Goal: Transaction & Acquisition: Obtain resource

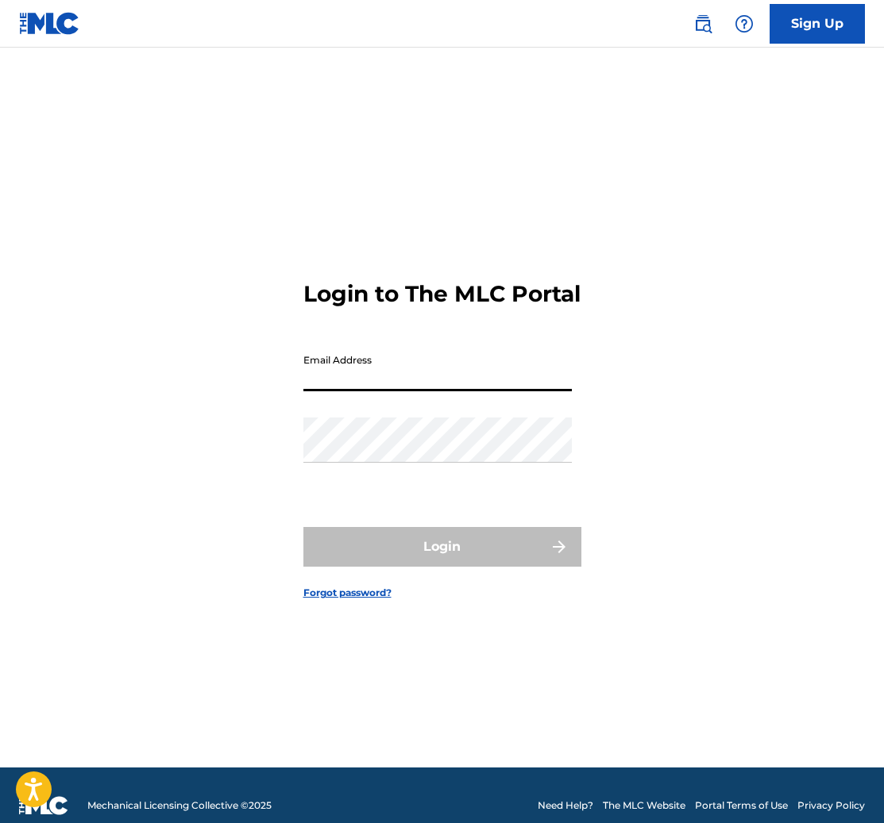
click at [416, 389] on input "Email Address" at bounding box center [437, 368] width 268 height 45
type input "[EMAIL_ADDRESS][DOMAIN_NAME]"
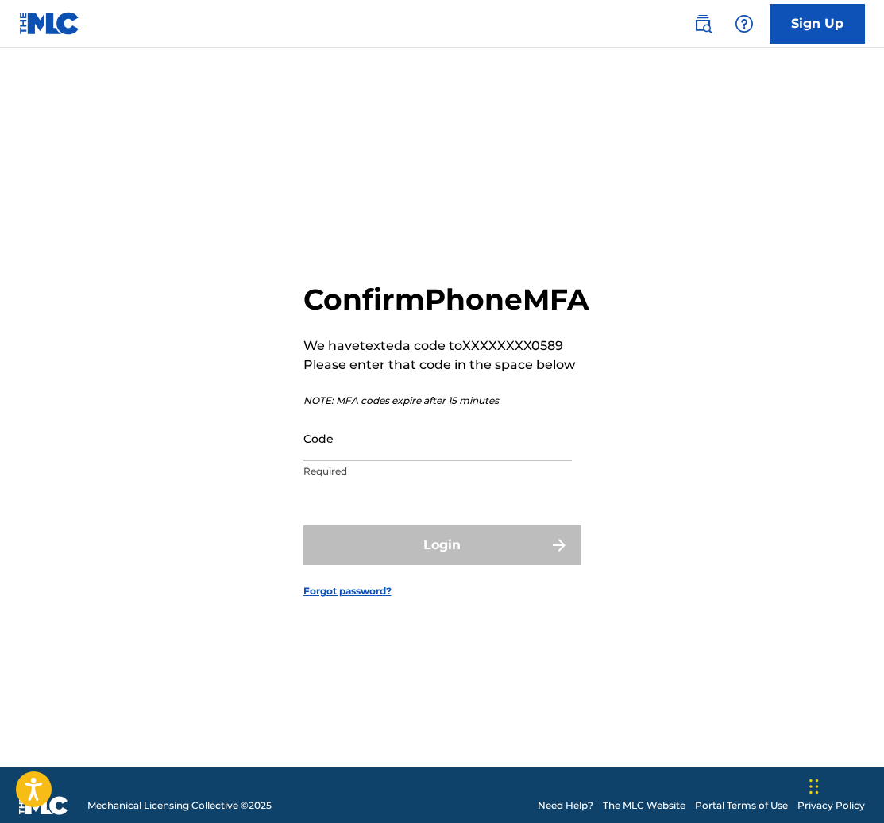
click at [480, 461] on input "Code" at bounding box center [437, 438] width 268 height 45
paste input "9,322.56"
paste input "701413"
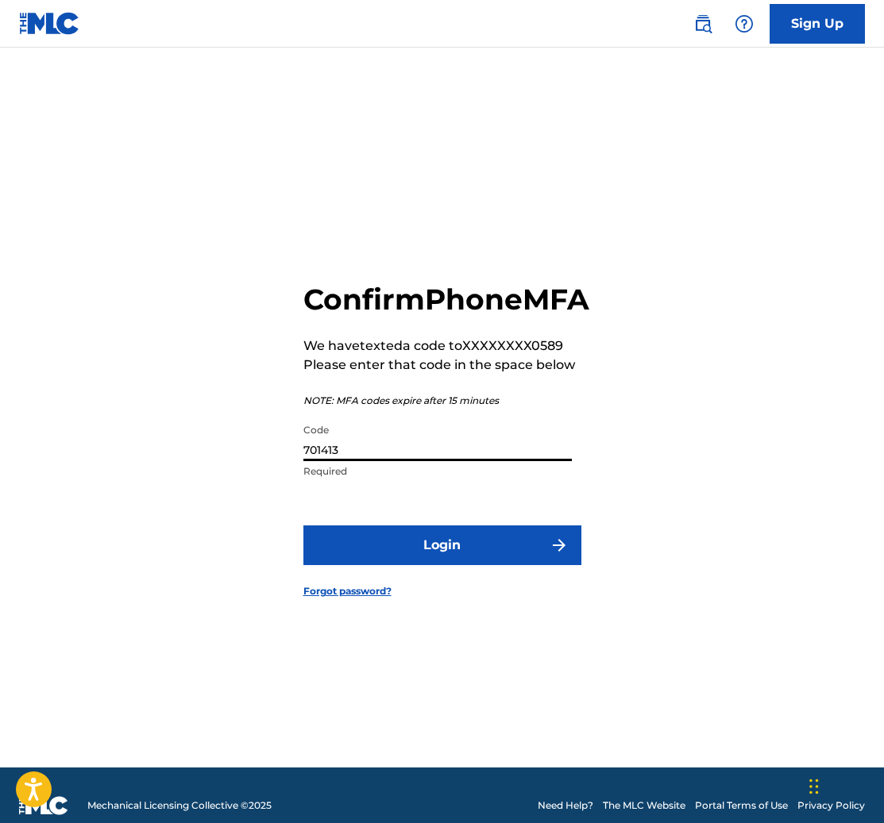
type input "701413"
click at [479, 565] on button "Login" at bounding box center [442, 546] width 278 height 40
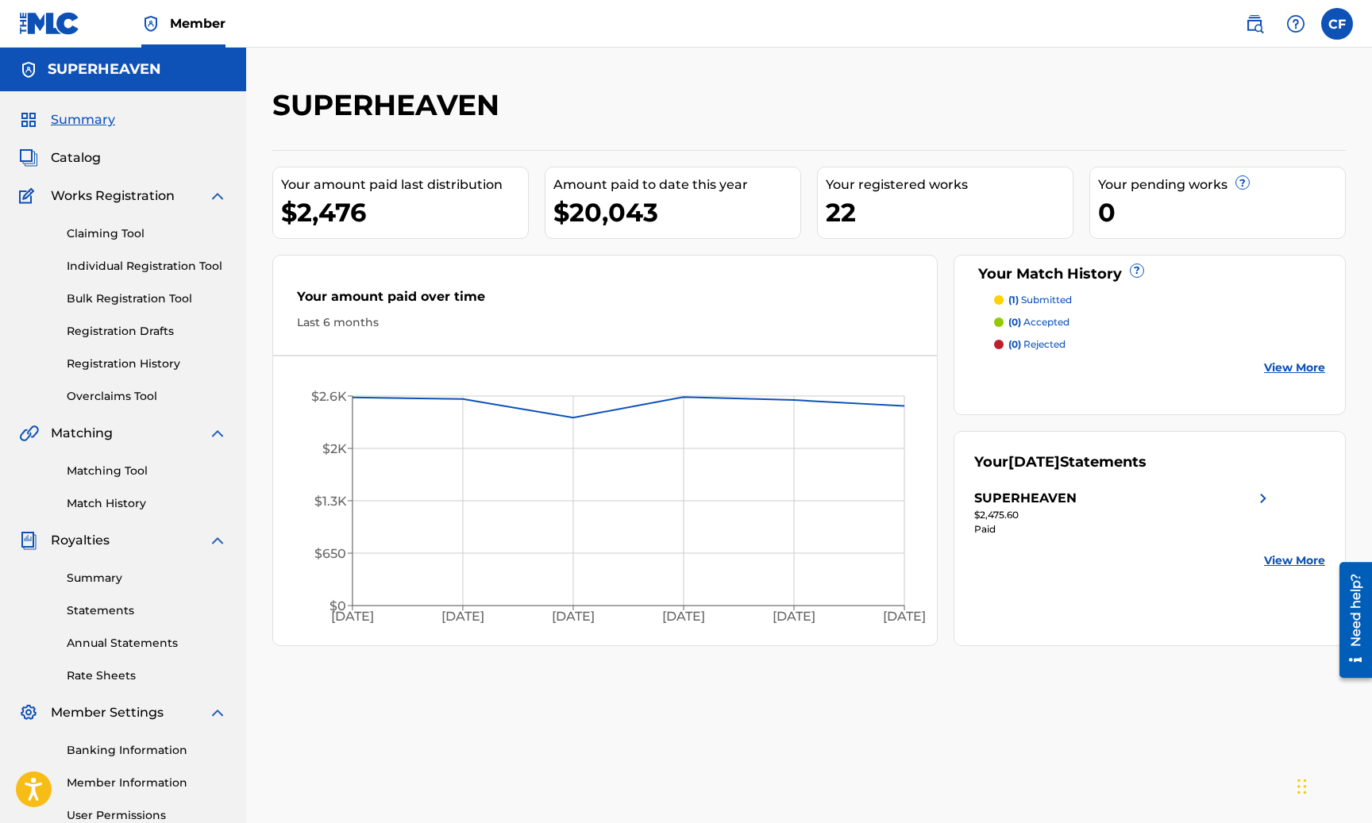
click at [80, 476] on link "Matching Tool" at bounding box center [147, 471] width 160 height 17
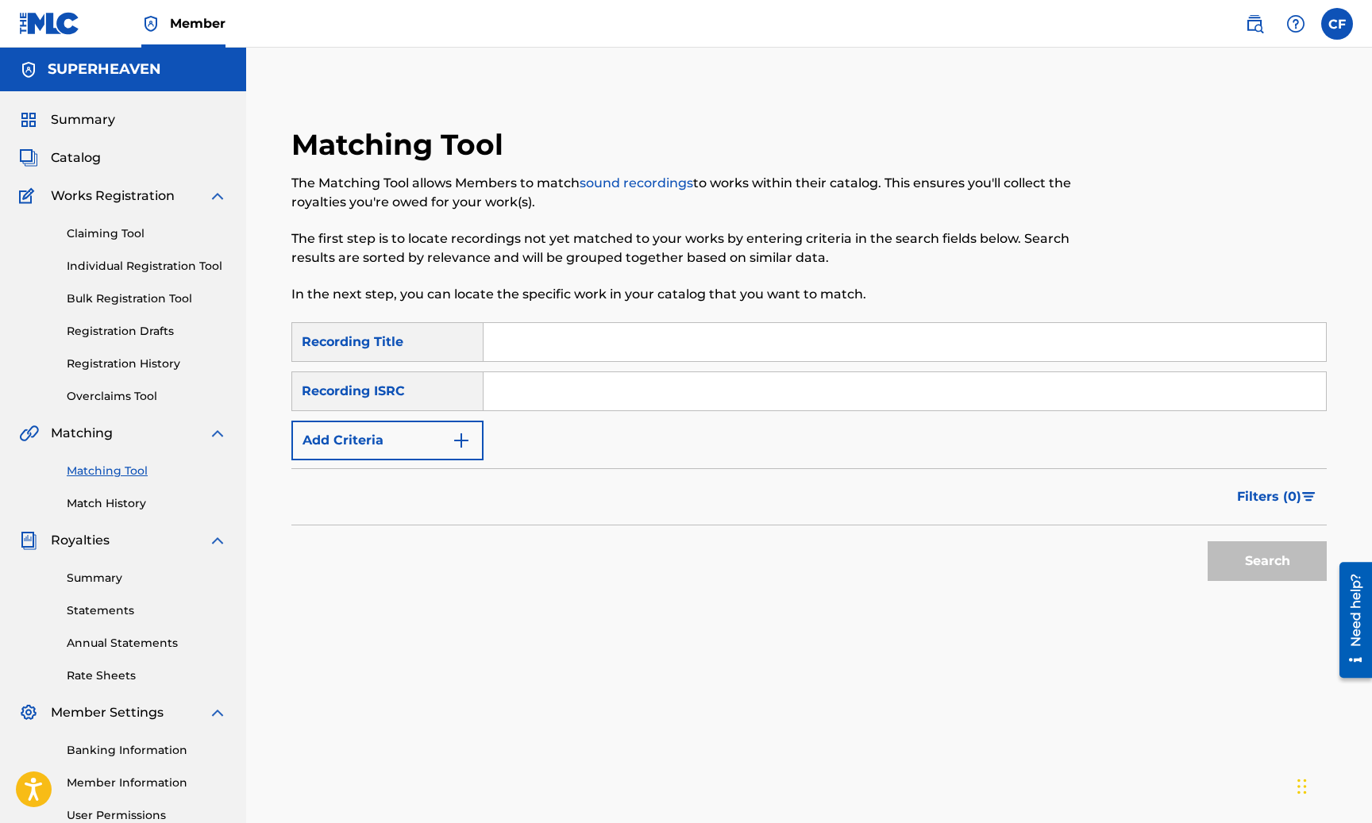
click at [69, 155] on span "Catalog" at bounding box center [76, 157] width 50 height 19
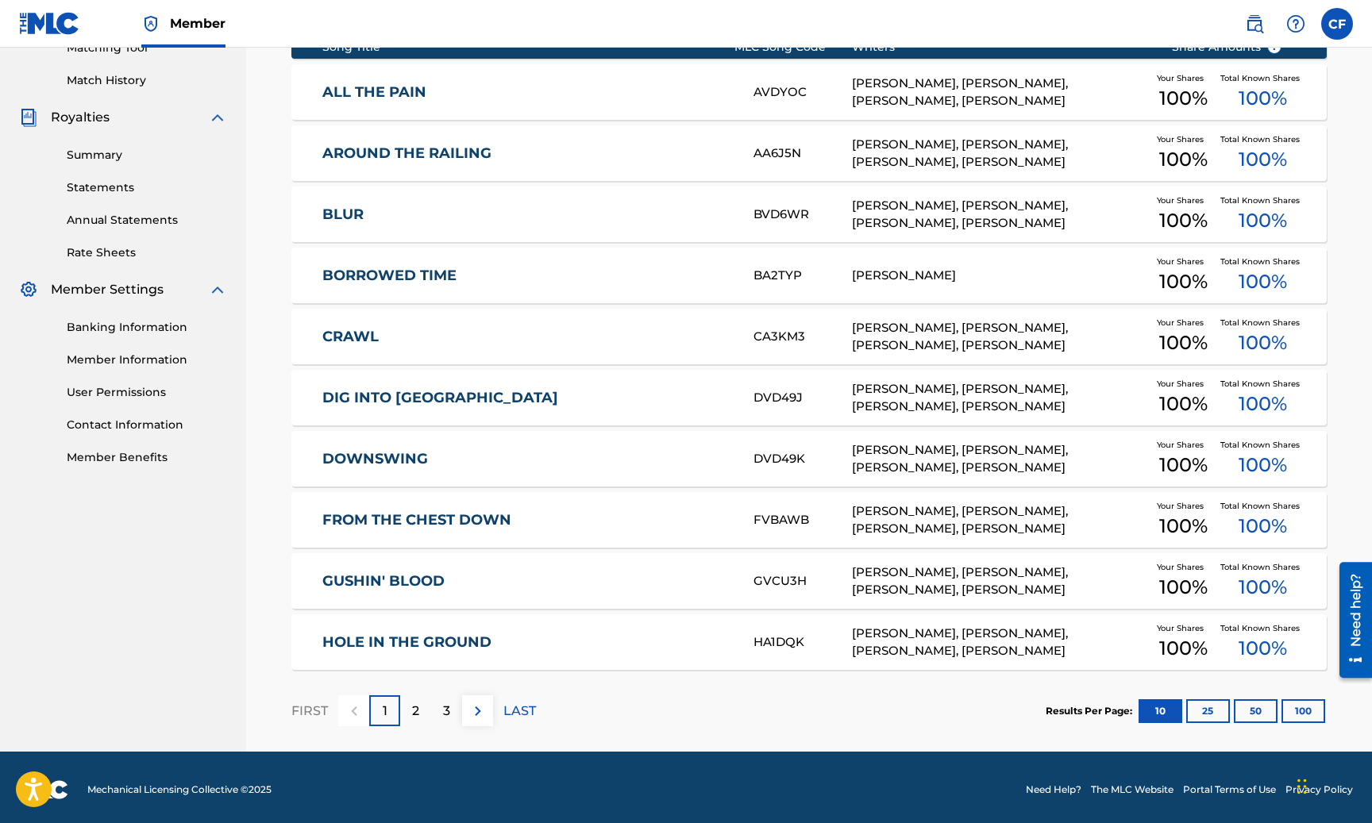
scroll to position [428, 0]
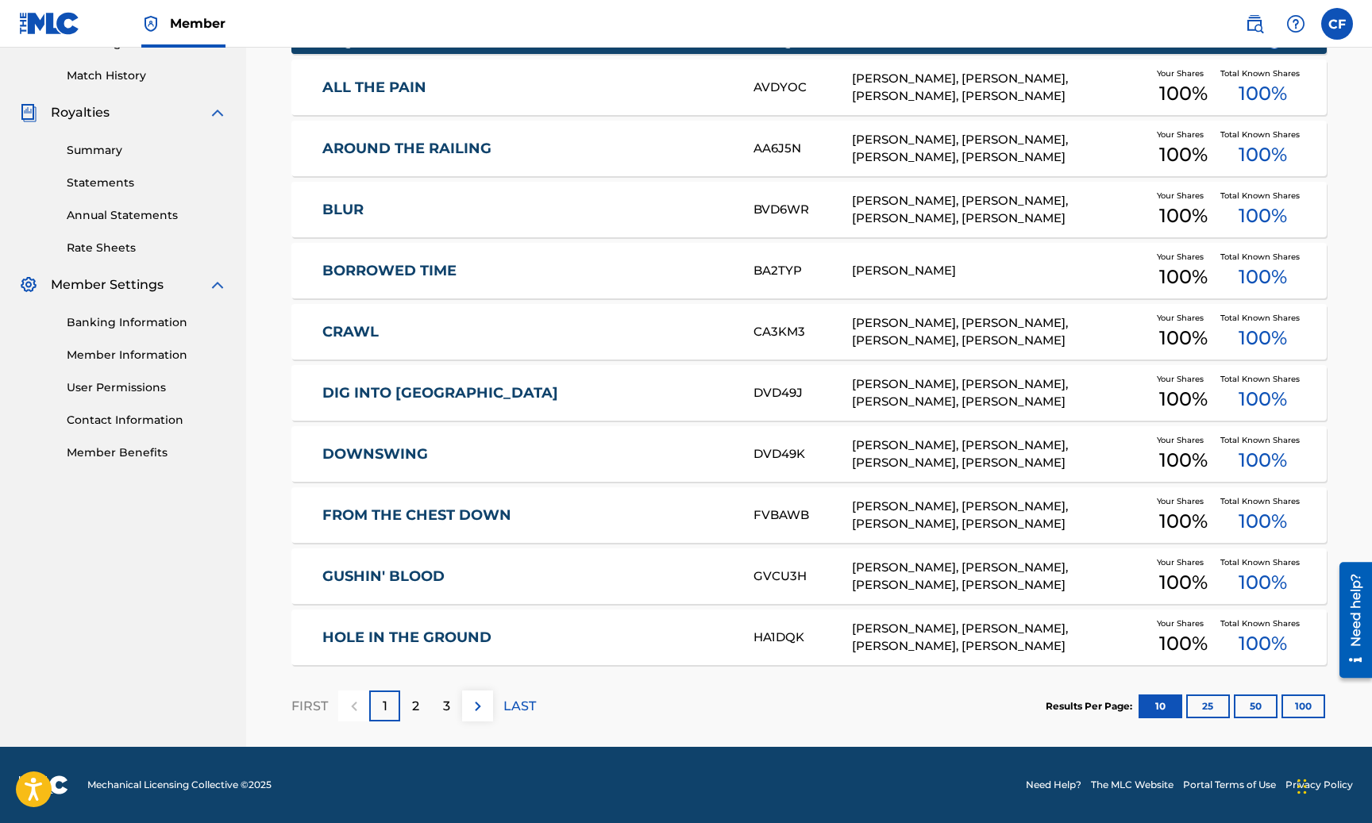
click at [413, 692] on div "2" at bounding box center [415, 706] width 31 height 31
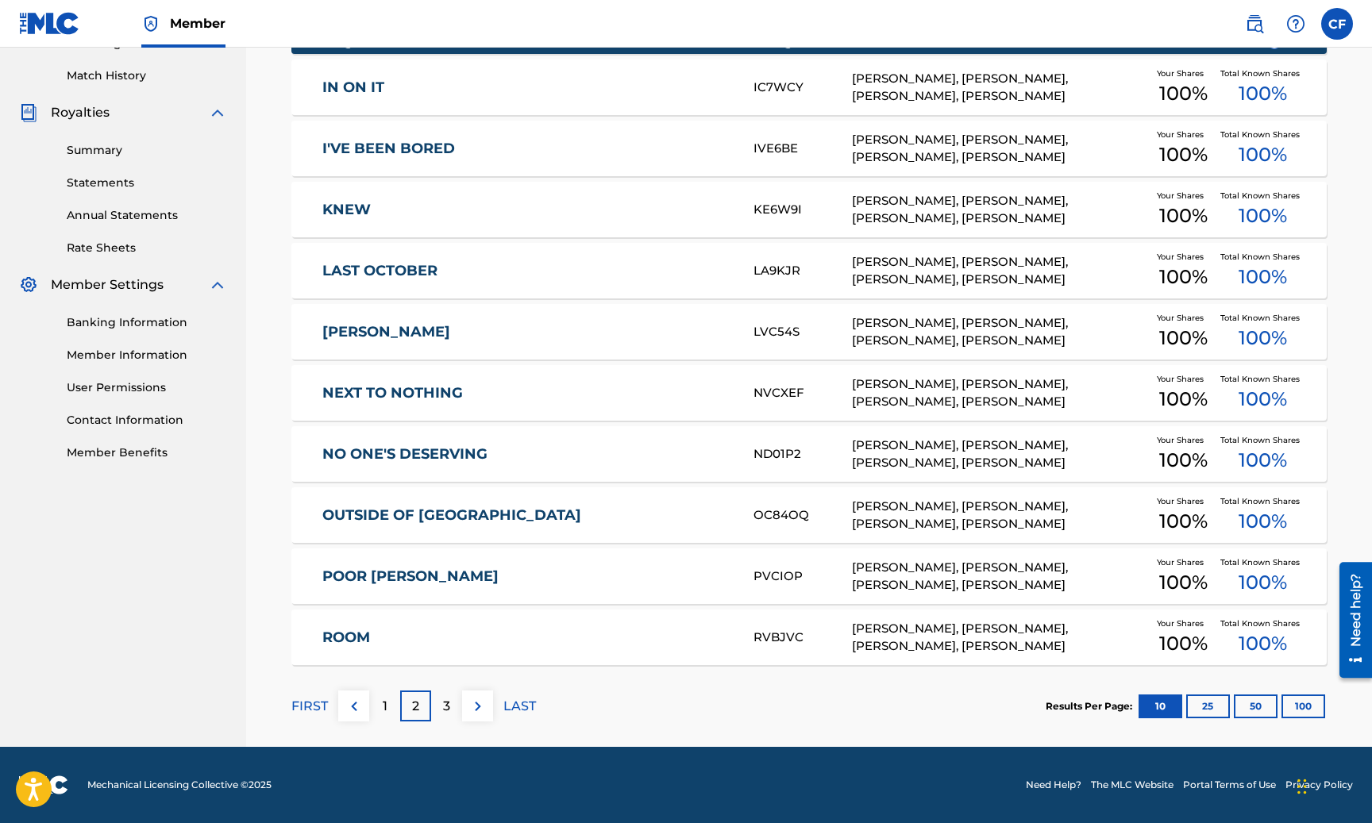
click at [432, 699] on div "3" at bounding box center [446, 706] width 31 height 31
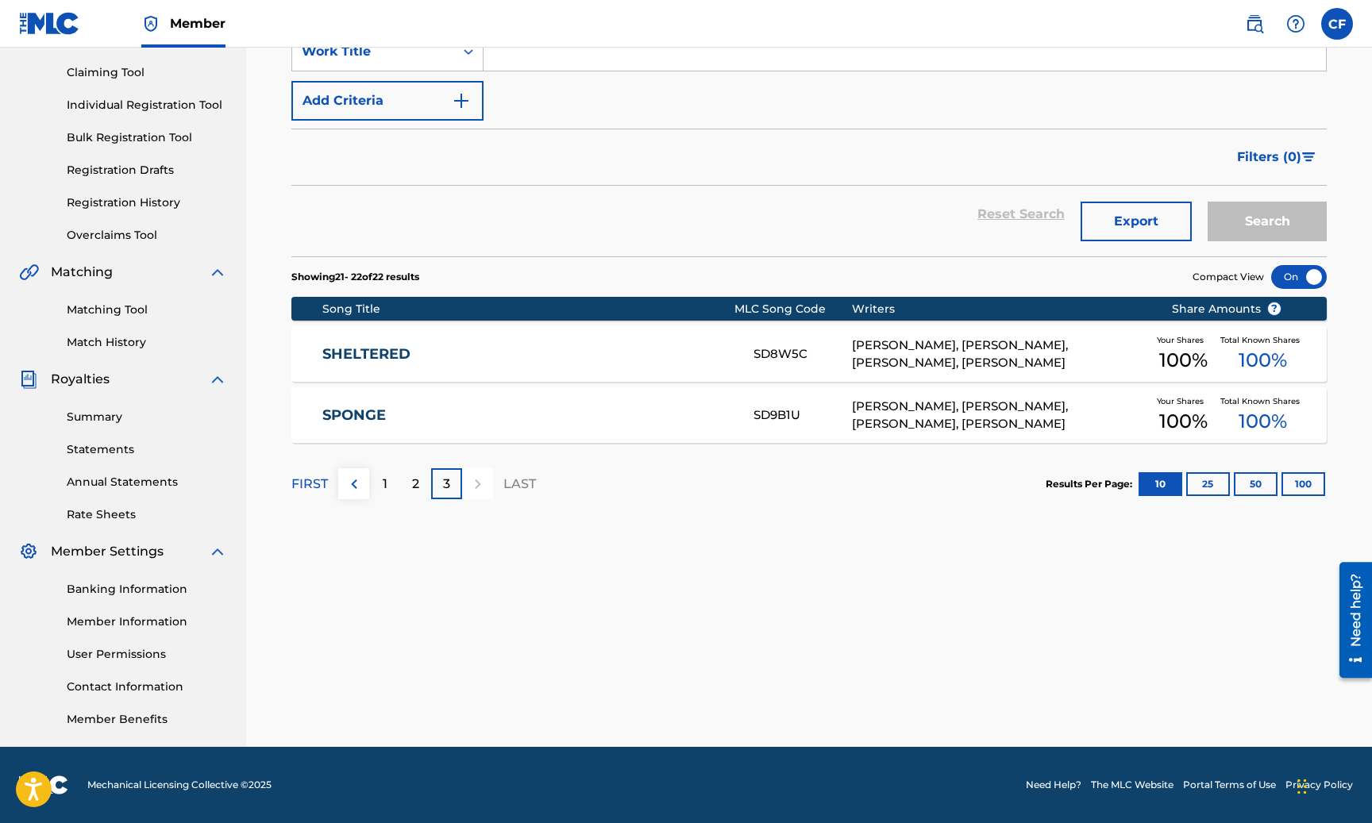
click at [422, 488] on div "2" at bounding box center [415, 483] width 31 height 31
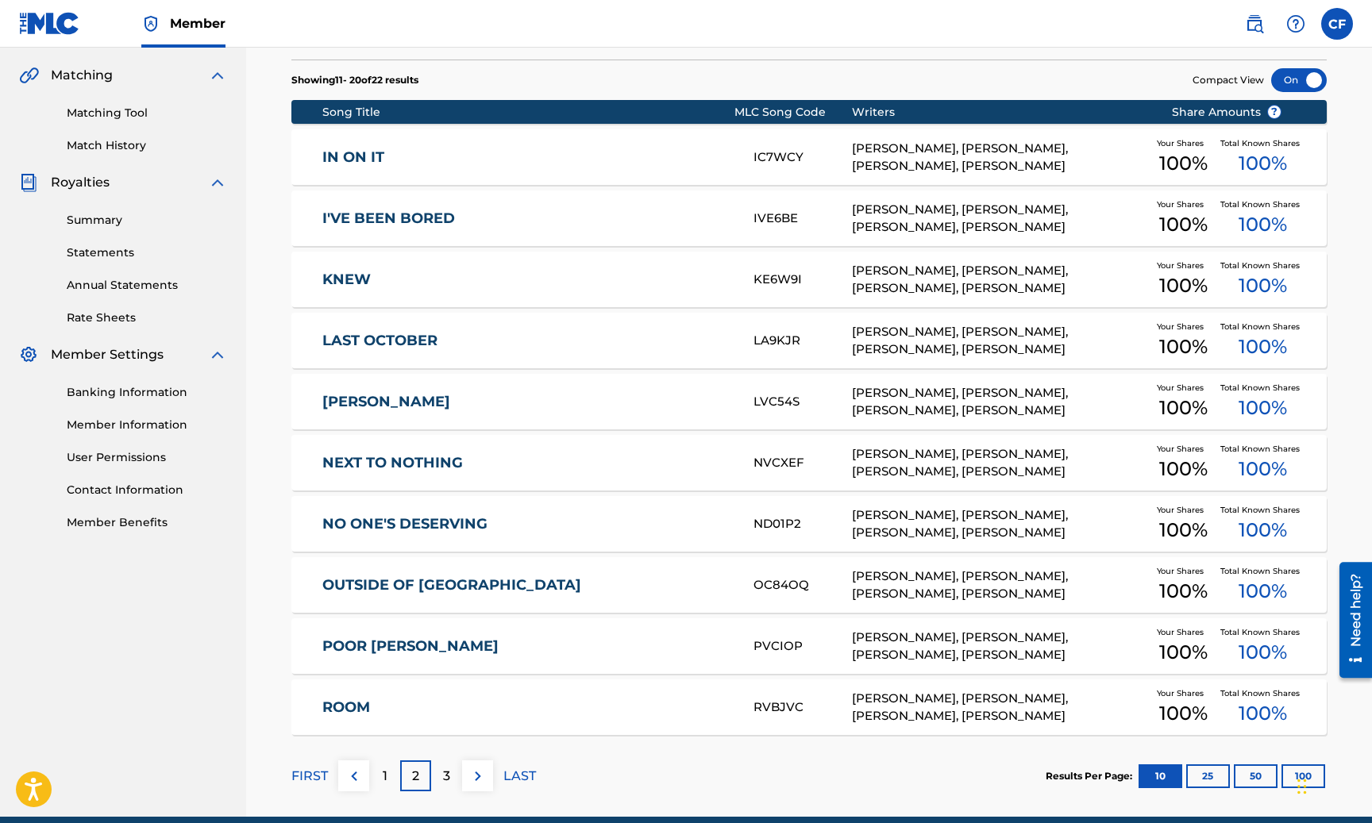
scroll to position [354, 0]
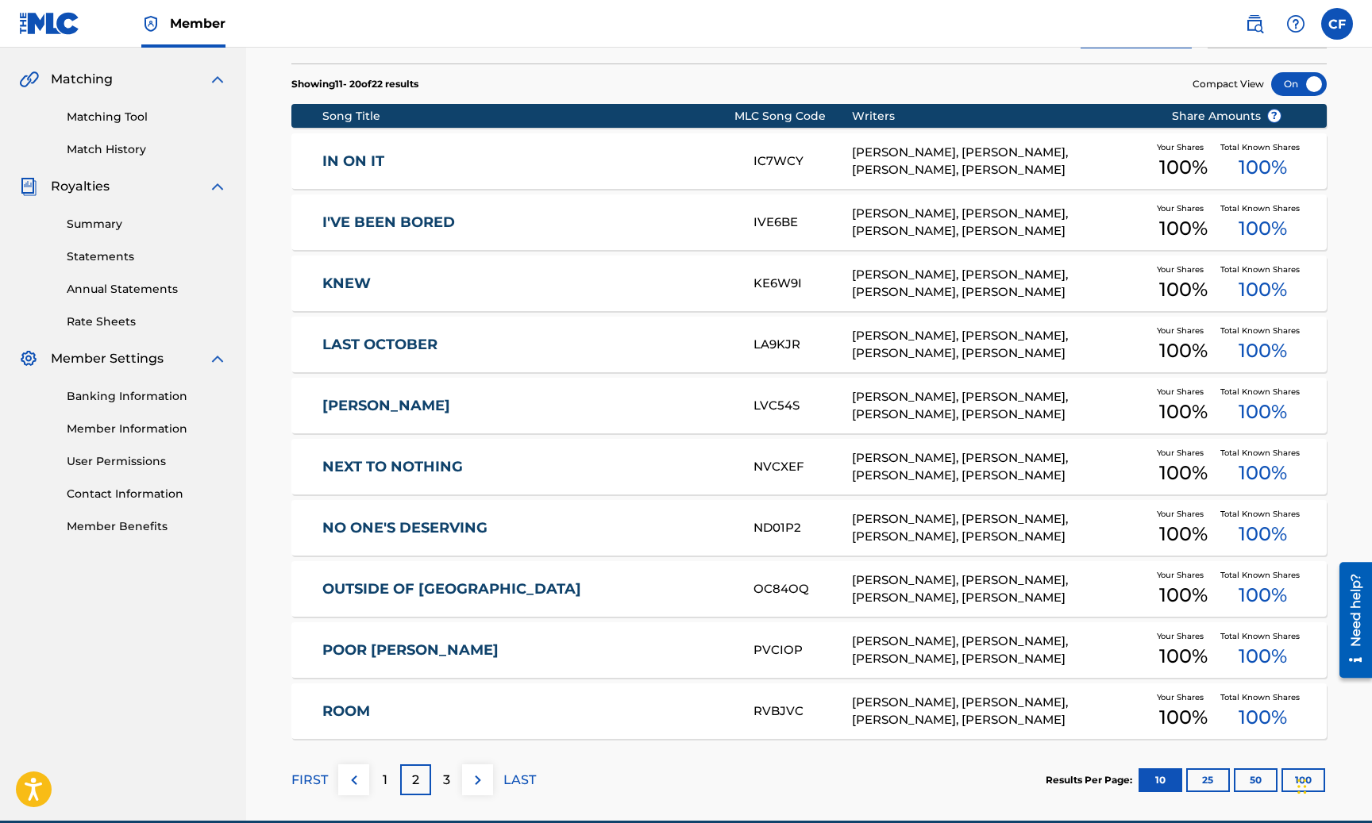
click at [395, 777] on div "1" at bounding box center [384, 780] width 31 height 31
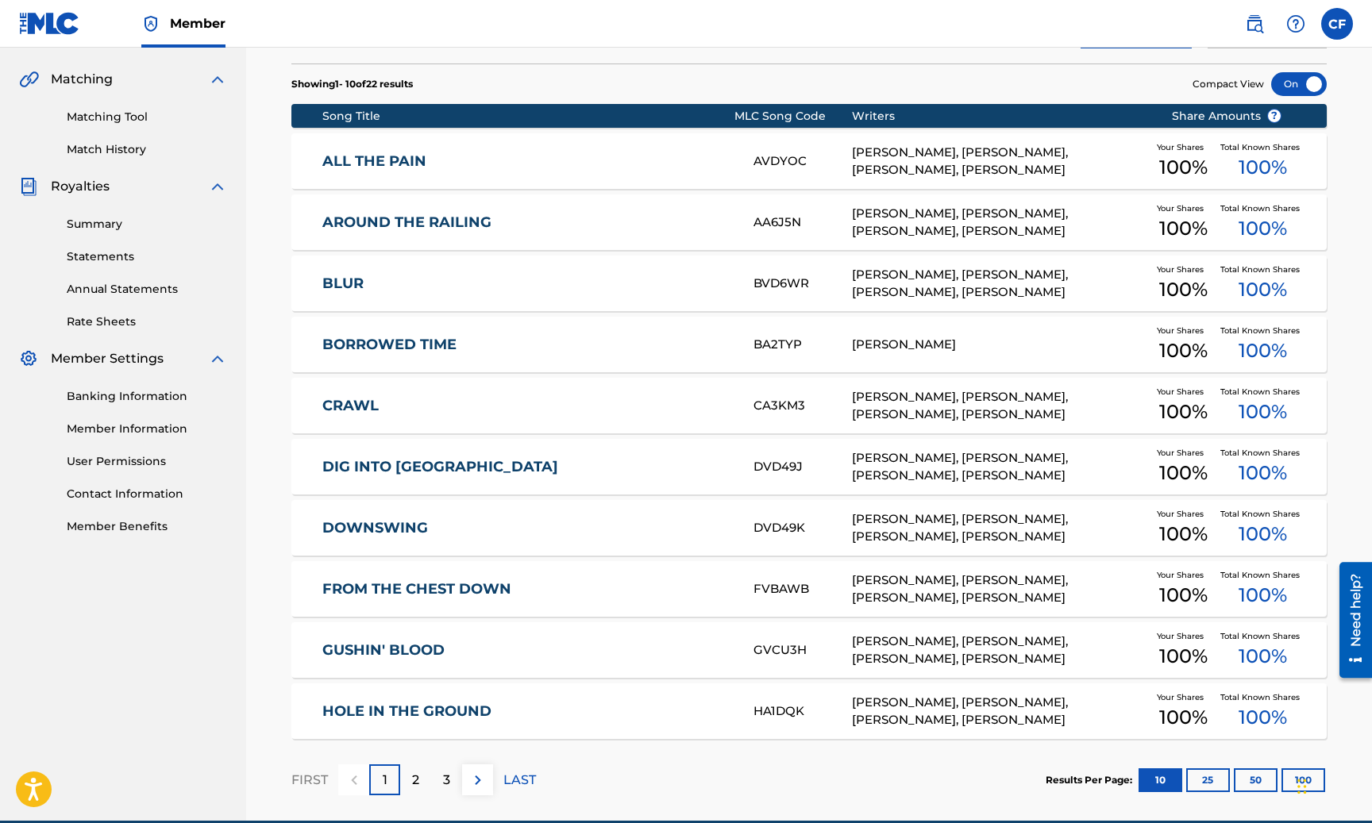
click at [118, 252] on link "Statements" at bounding box center [147, 257] width 160 height 17
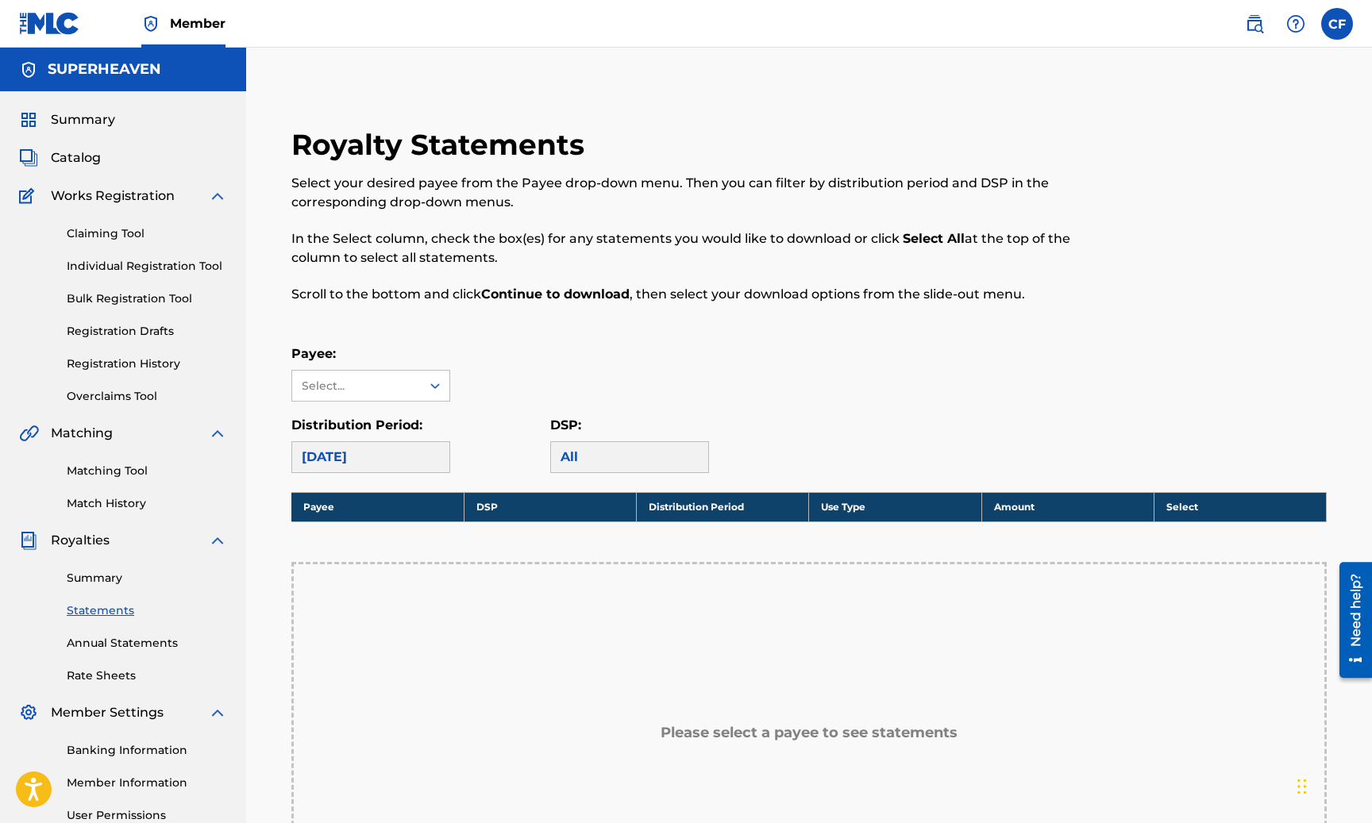
click at [648, 444] on div "All" at bounding box center [629, 457] width 159 height 32
click at [394, 384] on div "Select..." at bounding box center [356, 386] width 108 height 17
click at [373, 423] on div "SUPERHEAVEN" at bounding box center [370, 422] width 157 height 40
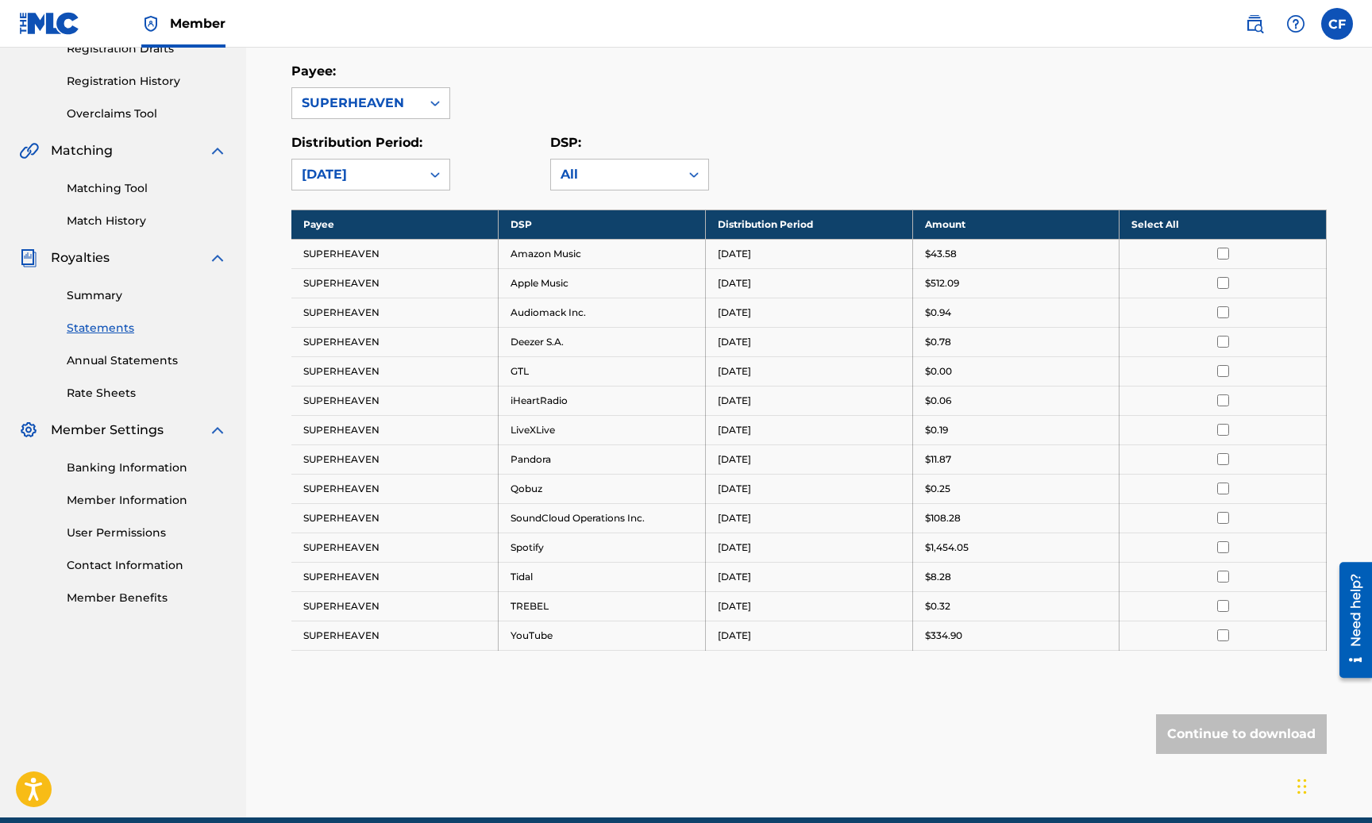
scroll to position [291, 0]
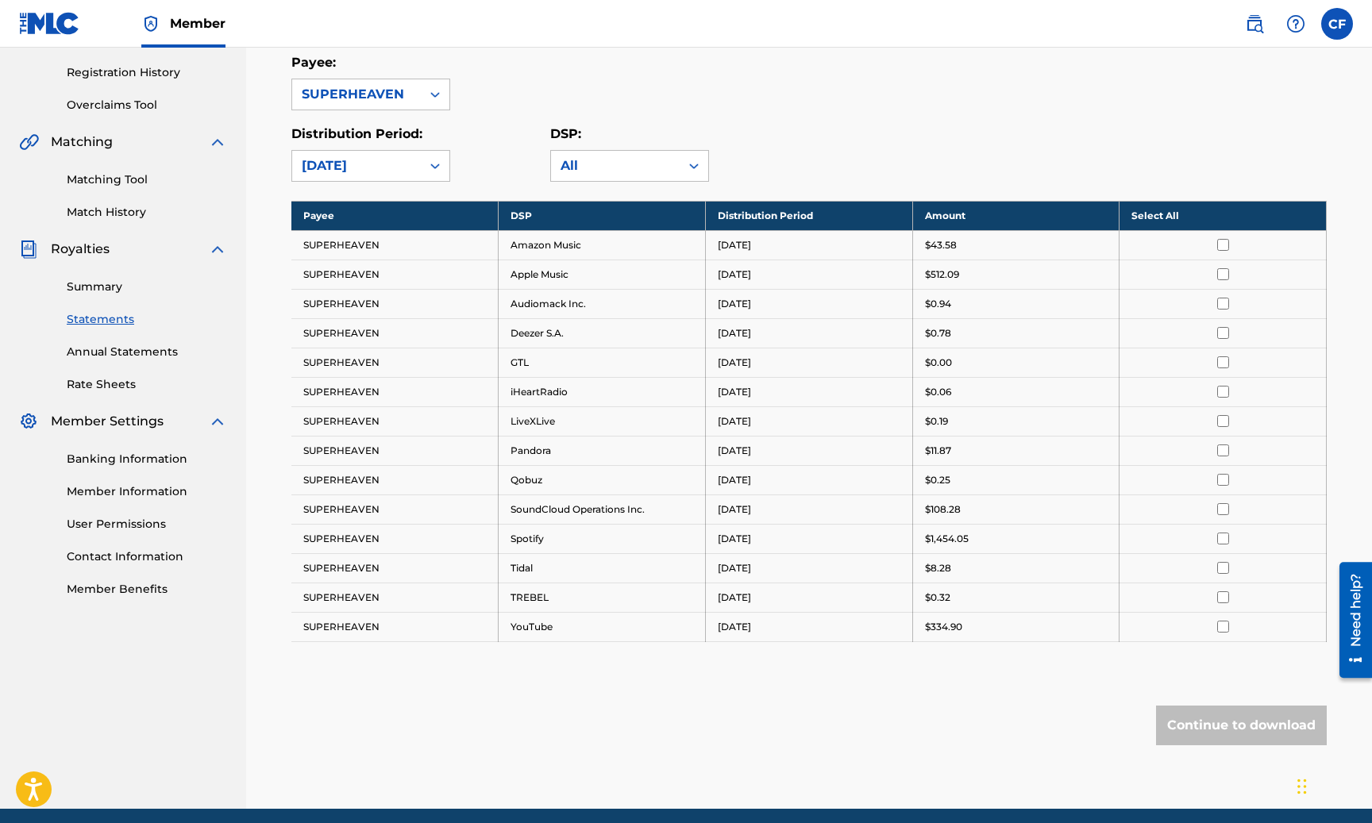
click at [587, 506] on td "SoundCloud Operations Inc." at bounding box center [602, 509] width 207 height 29
click at [883, 212] on th "Amount" at bounding box center [1015, 215] width 207 height 29
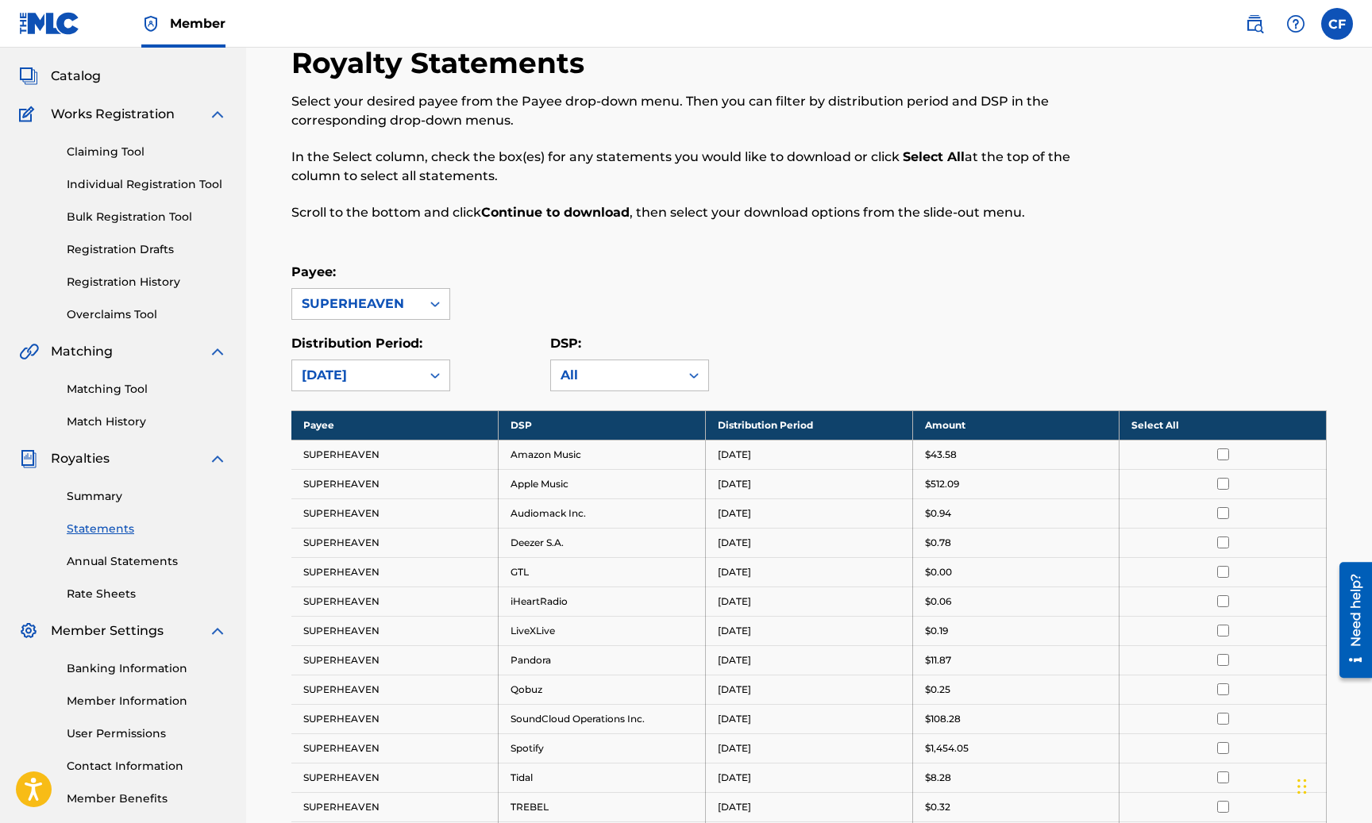
scroll to position [0, 0]
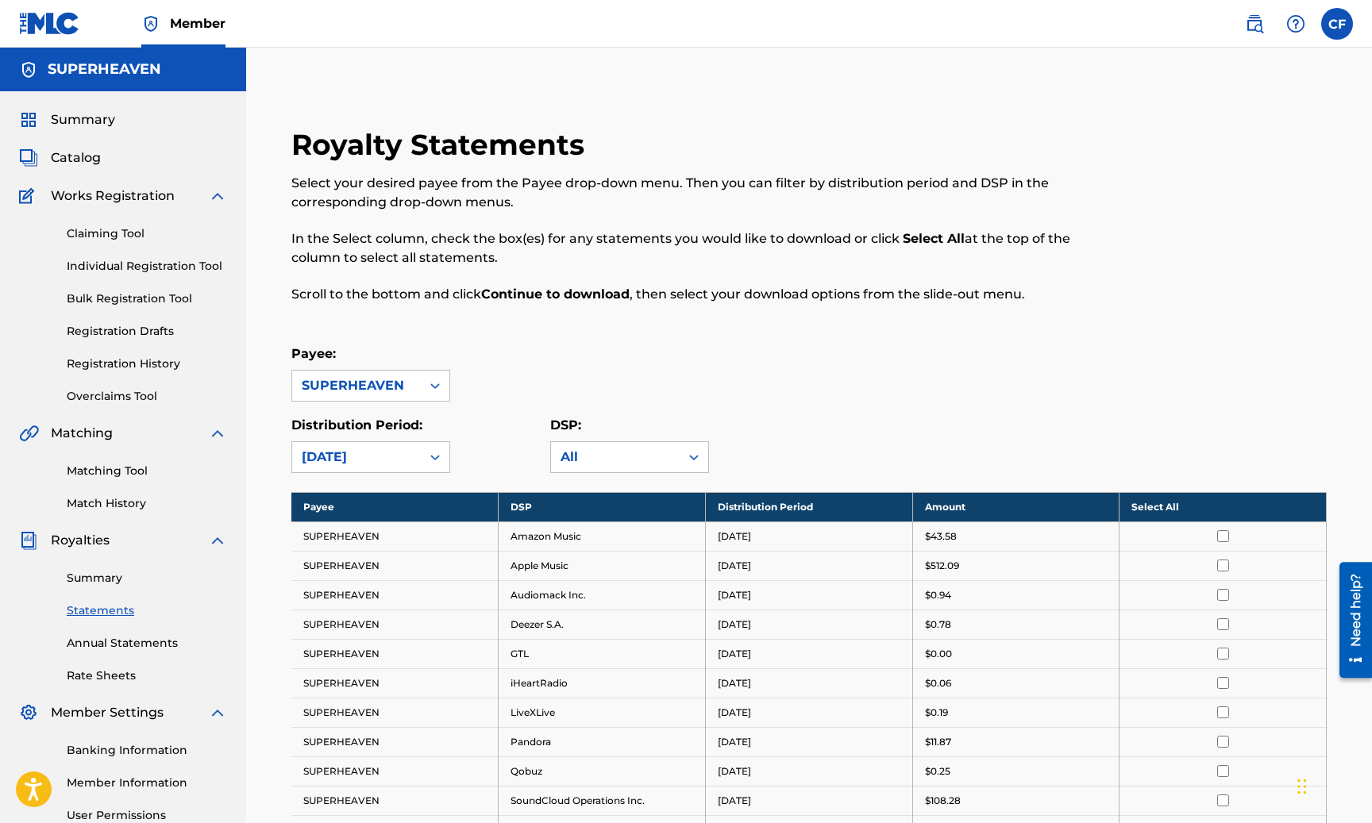
click at [99, 129] on span "Summary" at bounding box center [83, 119] width 64 height 19
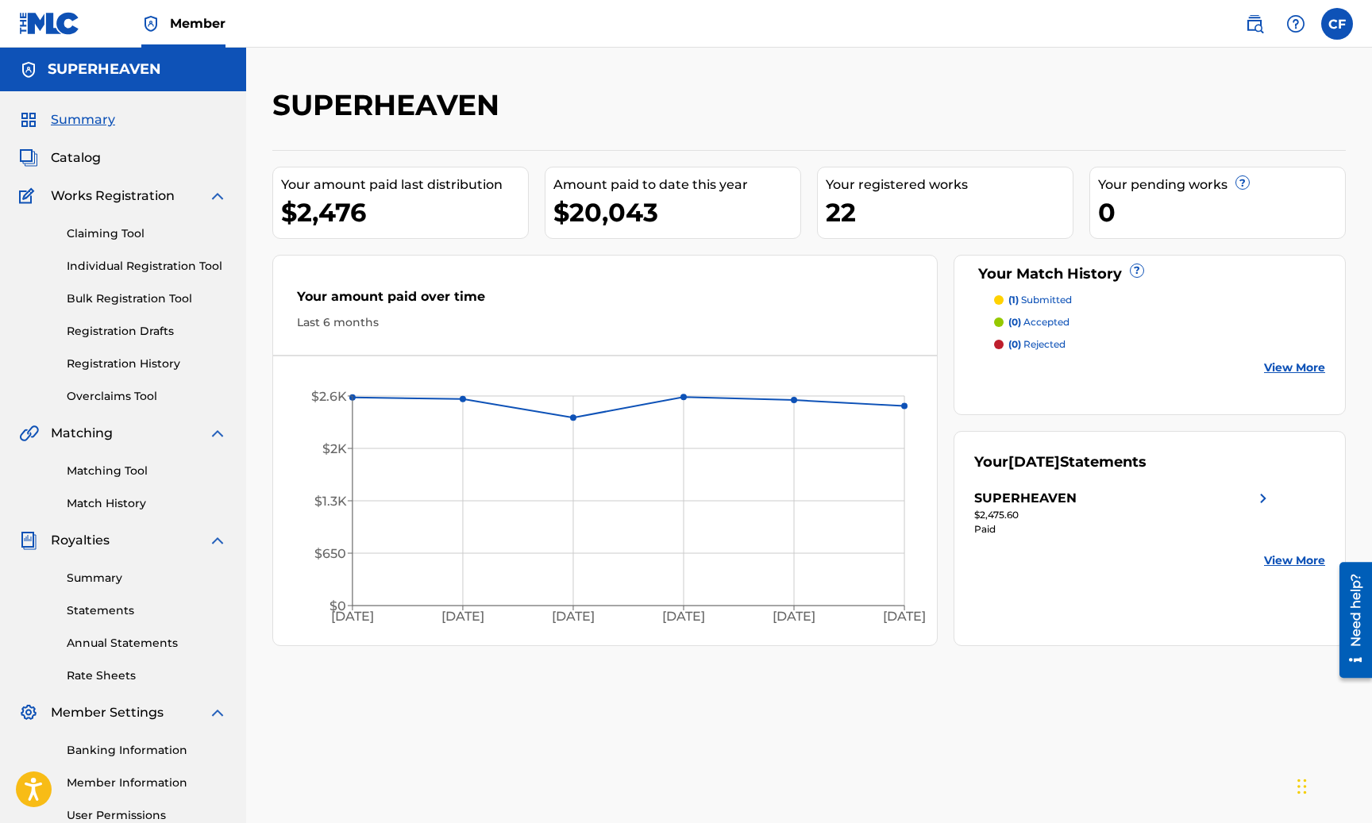
click at [100, 240] on link "Claiming Tool" at bounding box center [147, 233] width 160 height 17
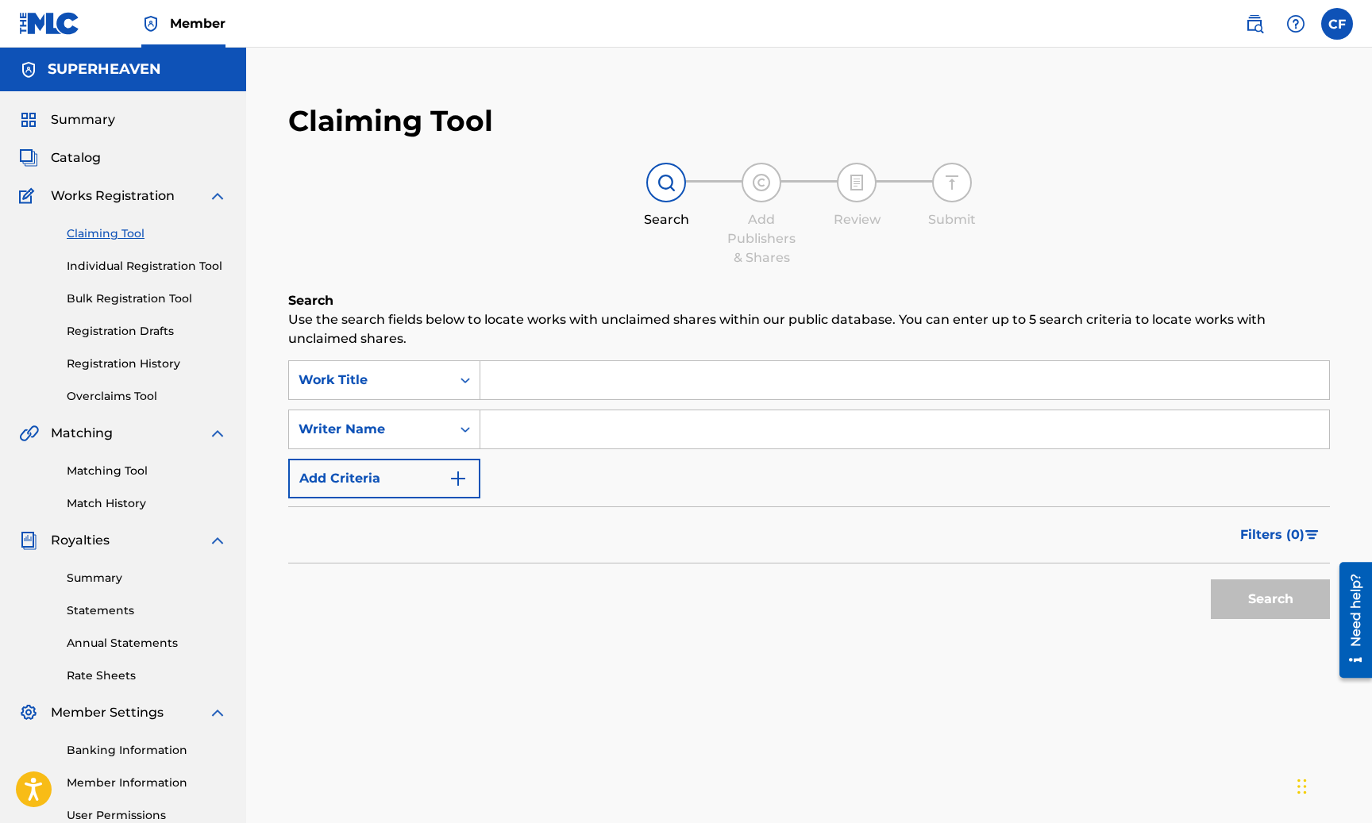
click at [70, 118] on span "Summary" at bounding box center [83, 119] width 64 height 19
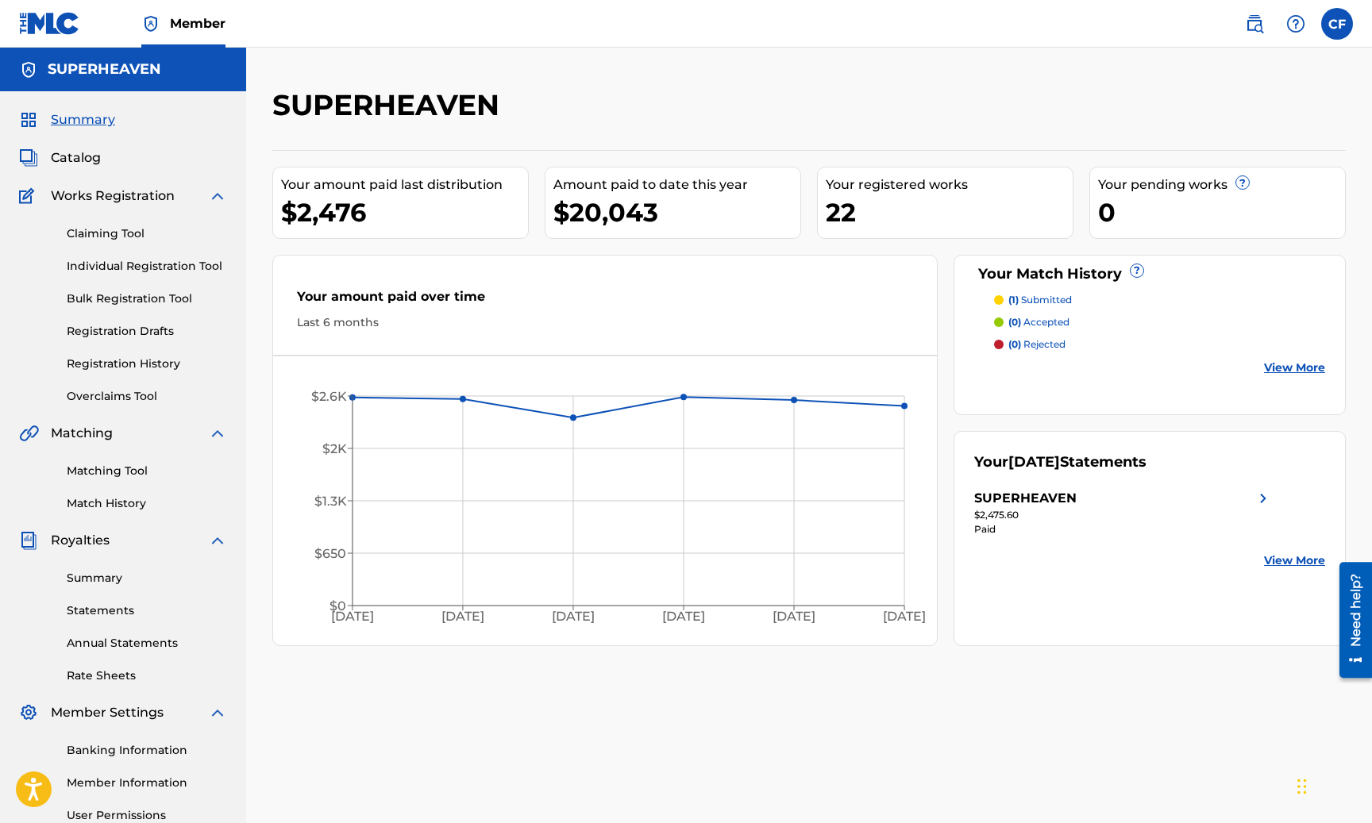
click at [883, 503] on div "SUPERHEAVEN" at bounding box center [1123, 498] width 299 height 19
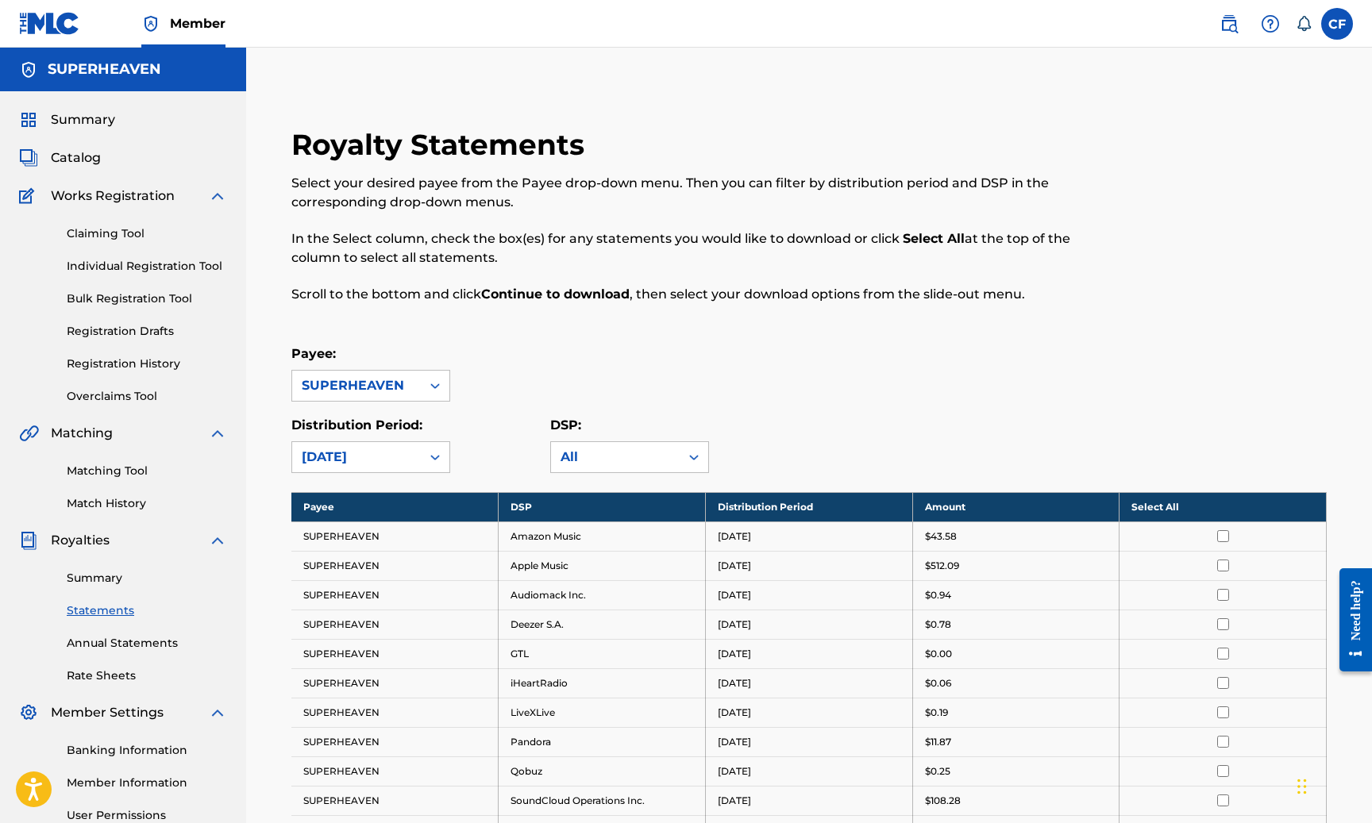
click at [1018, 209] on p "Select your desired payee from the Payee drop-down menu. Then you can filter by…" at bounding box center [689, 193] width 797 height 38
